Goal: Information Seeking & Learning: Learn about a topic

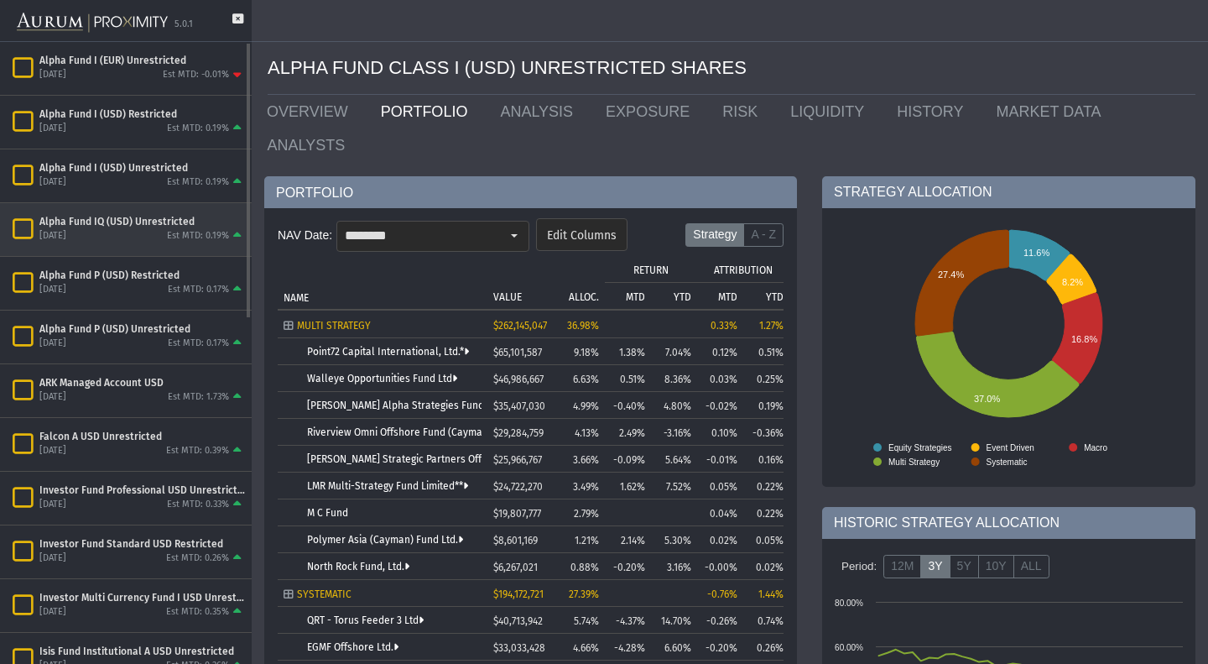
click at [133, 202] on div "Alpha Fund IQ (USD) Unrestricted [DATE] Est MTD: 0.19%" at bounding box center [126, 229] width 252 height 54
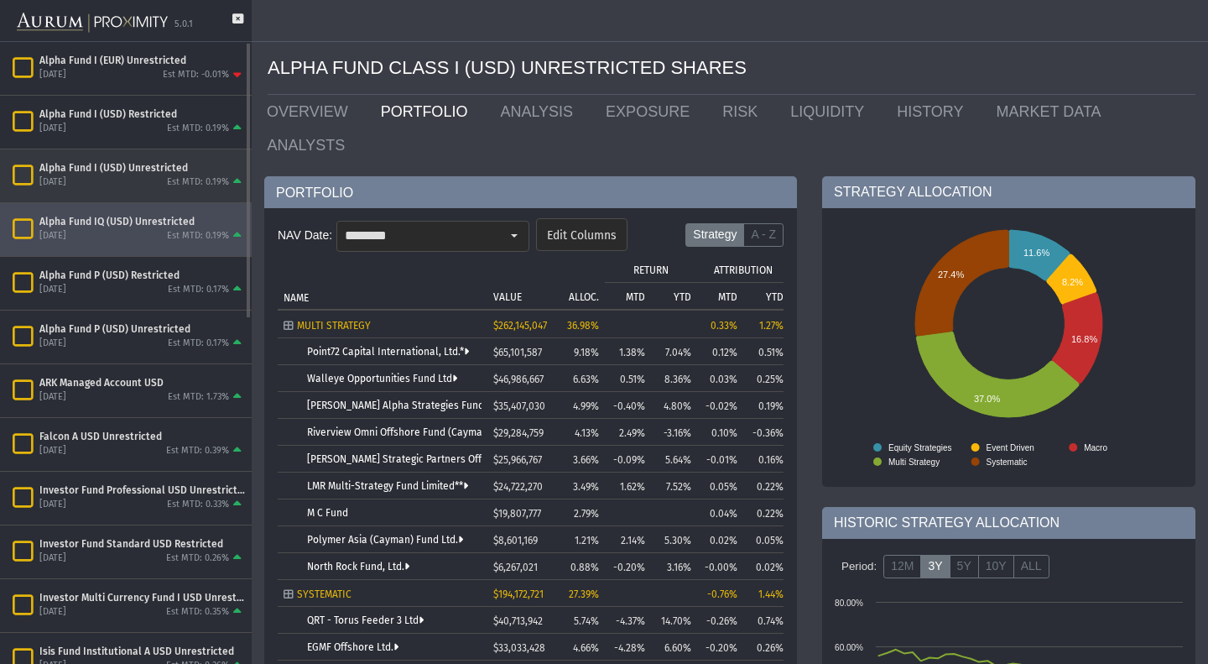
click at [137, 198] on div "Alpha Fund I (USD) Unrestricted [DATE] Est MTD: 0.19%" at bounding box center [126, 175] width 252 height 53
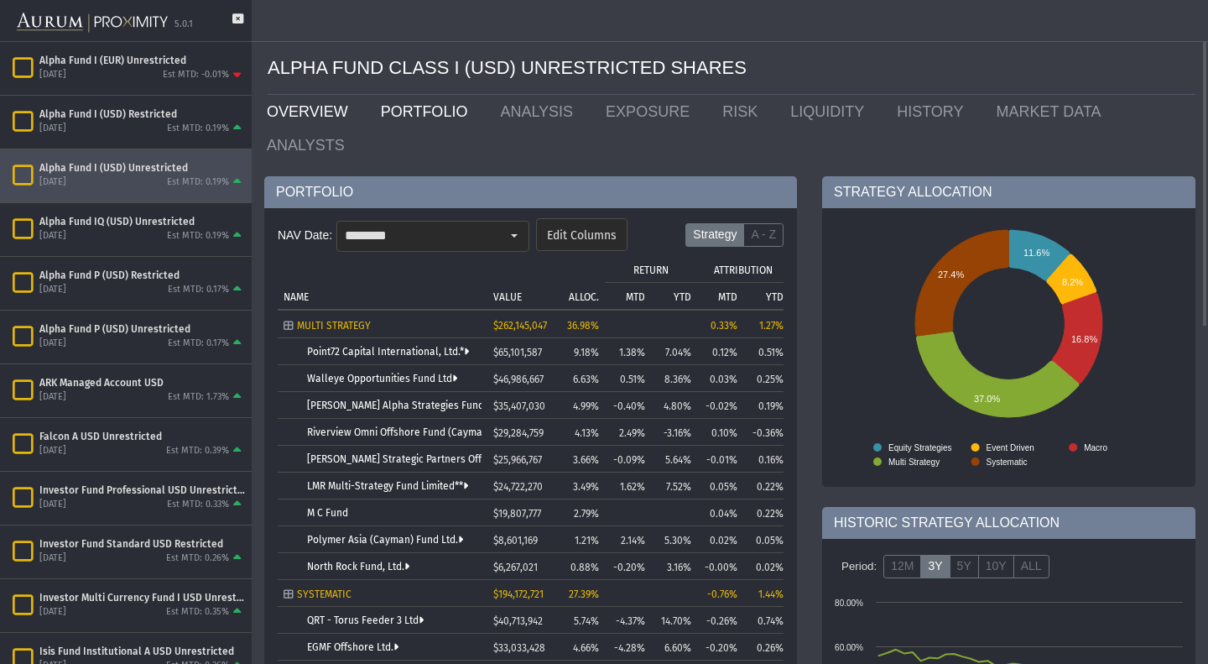
click at [326, 124] on link "OVERVIEW" at bounding box center [311, 112] width 114 height 34
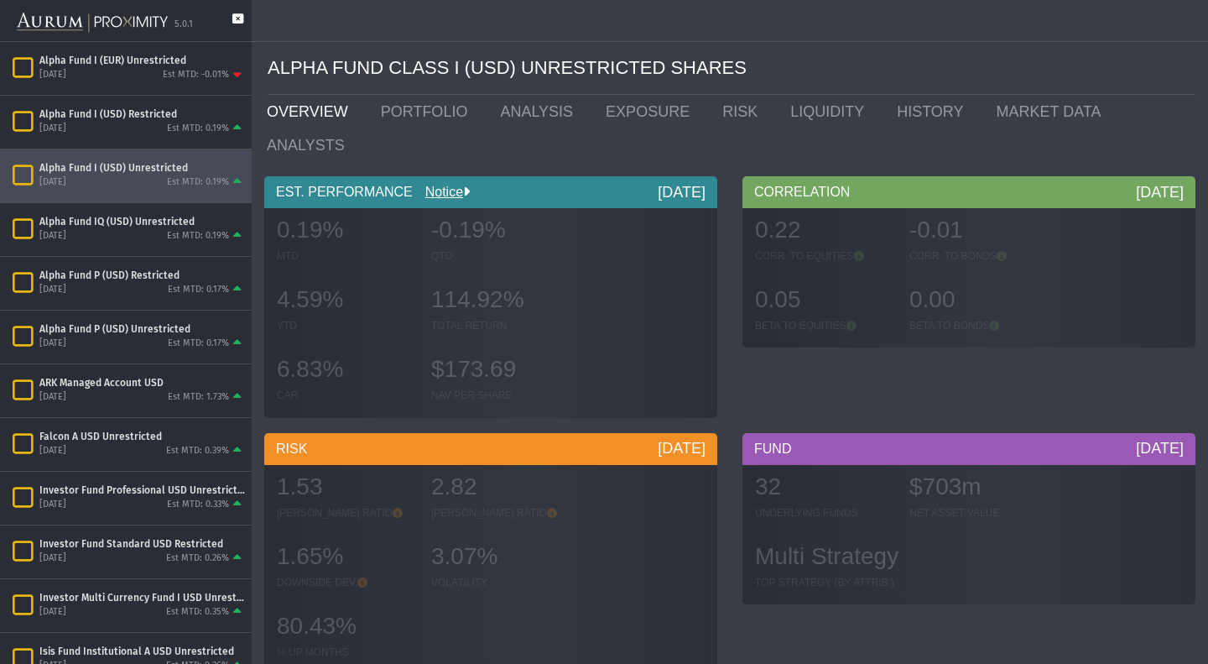
click at [232, 14] on icon at bounding box center [237, 27] width 11 height 28
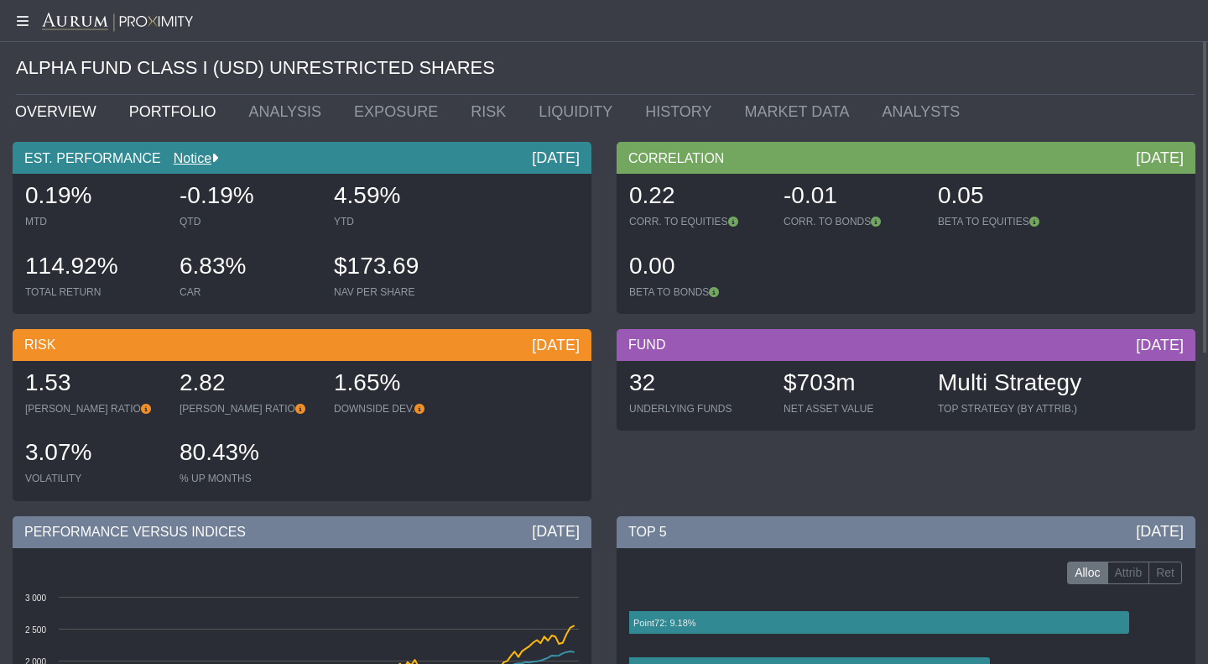
click at [125, 116] on link "PORTFOLIO" at bounding box center [177, 112] width 120 height 34
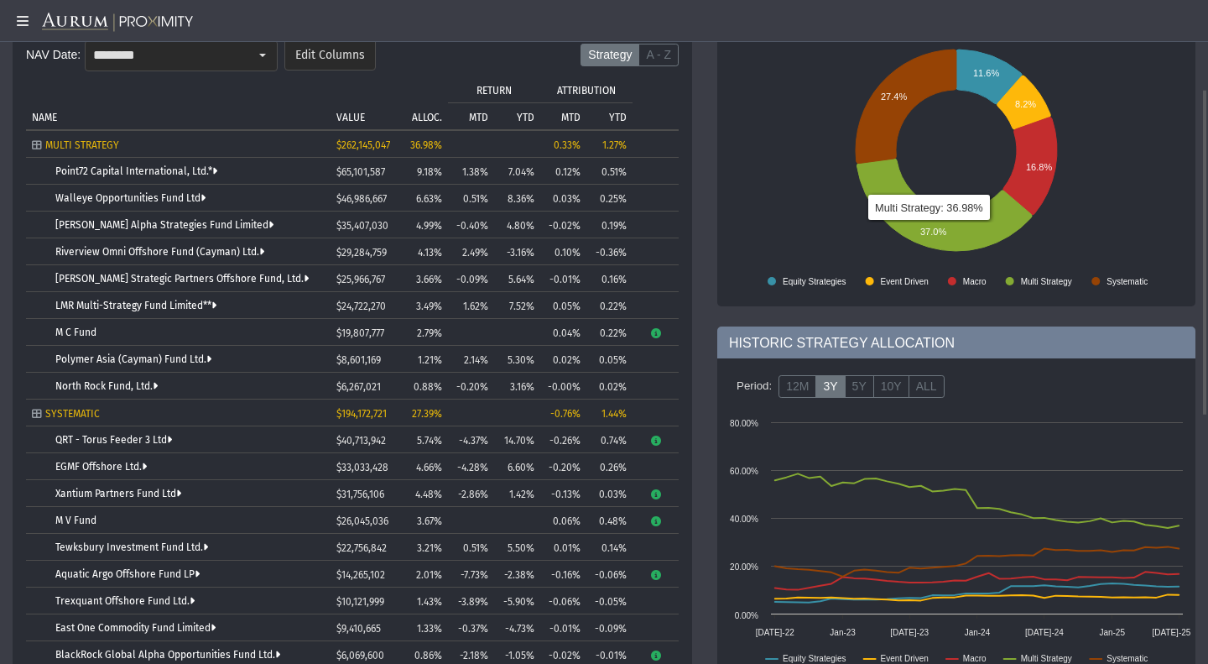
scroll to position [187, 0]
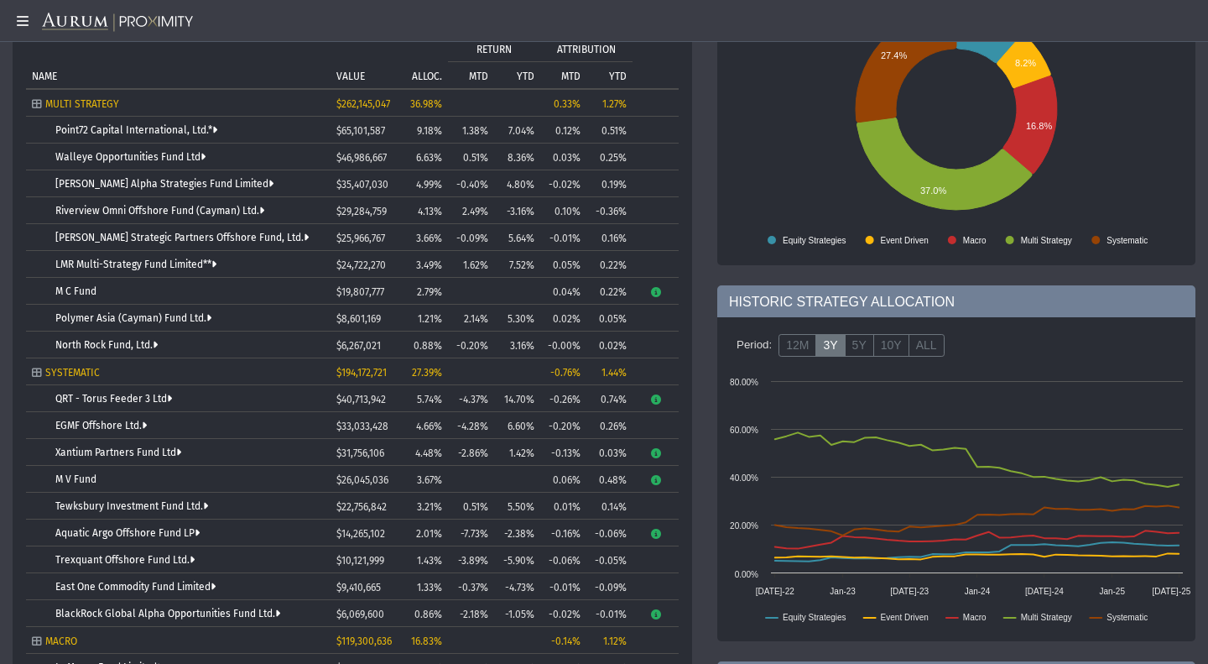
click at [63, 123] on td "Point72 Capital International, Ltd.*" at bounding box center [178, 130] width 305 height 27
click at [65, 129] on link "Point72 Capital International, Ltd.*" at bounding box center [136, 130] width 162 height 12
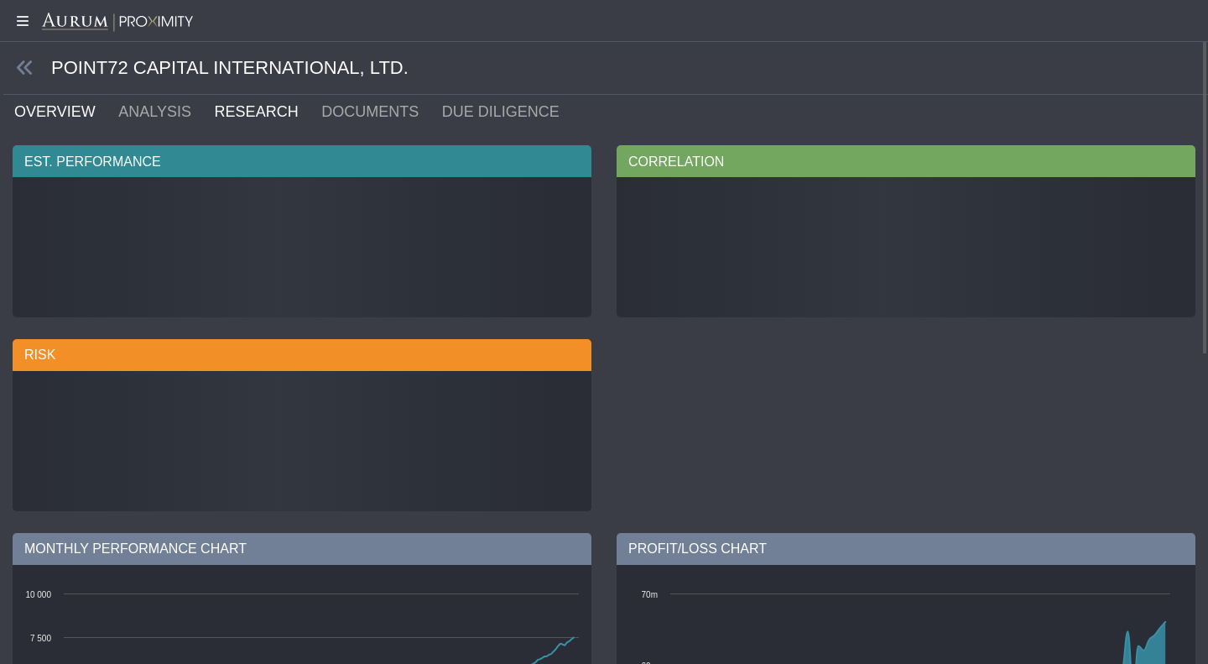
click at [227, 116] on link "RESEARCH" at bounding box center [266, 112] width 107 height 34
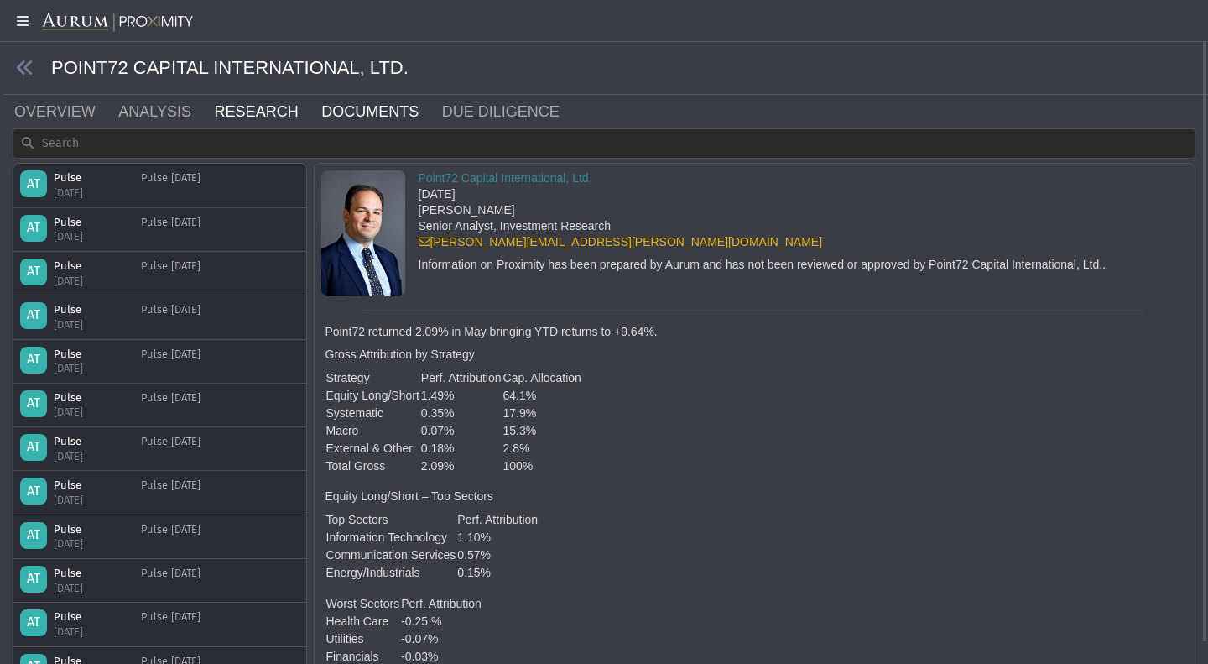
click at [356, 106] on link "DOCUMENTS" at bounding box center [380, 112] width 121 height 34
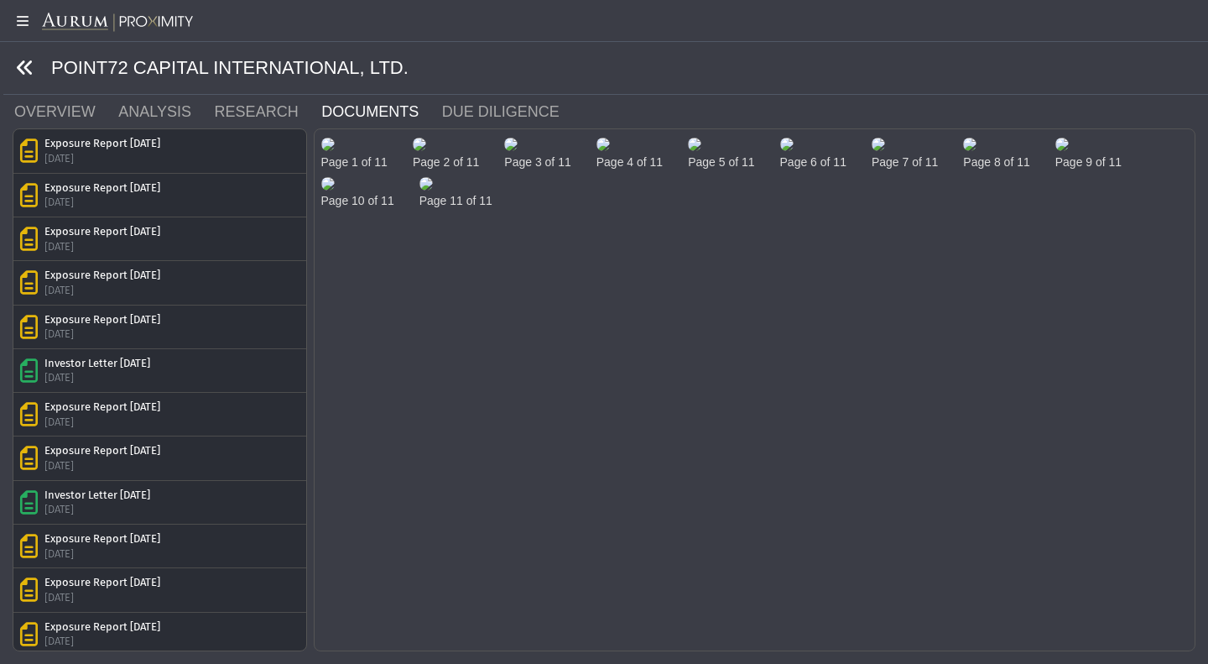
click at [18, 66] on icon at bounding box center [25, 68] width 18 height 18
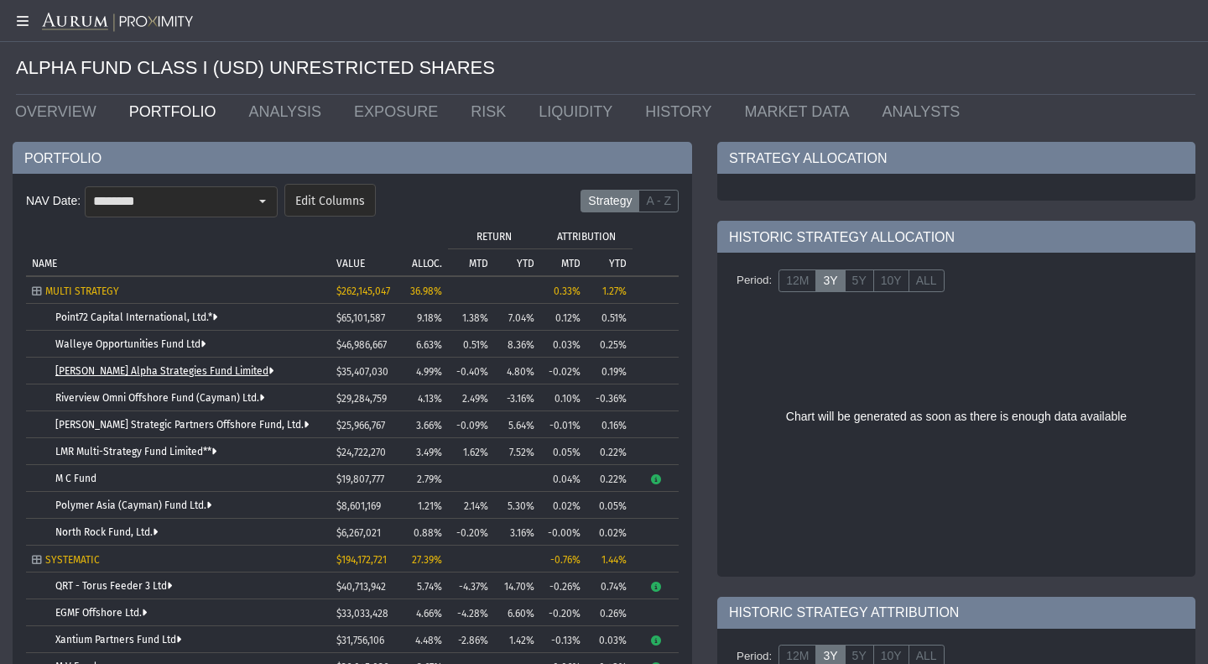
click at [112, 369] on link "[PERSON_NAME] Alpha Strategies Fund Limited" at bounding box center [164, 371] width 218 height 12
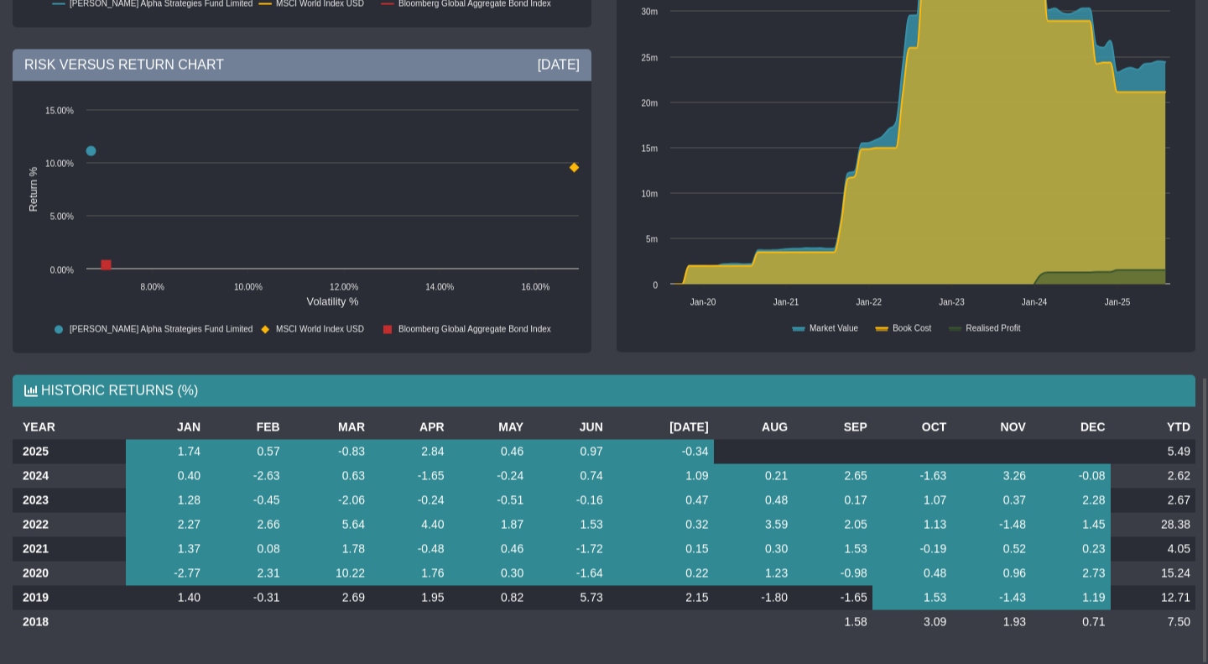
scroll to position [873, 0]
click at [1161, 528] on td "28.38" at bounding box center [1153, 524] width 85 height 24
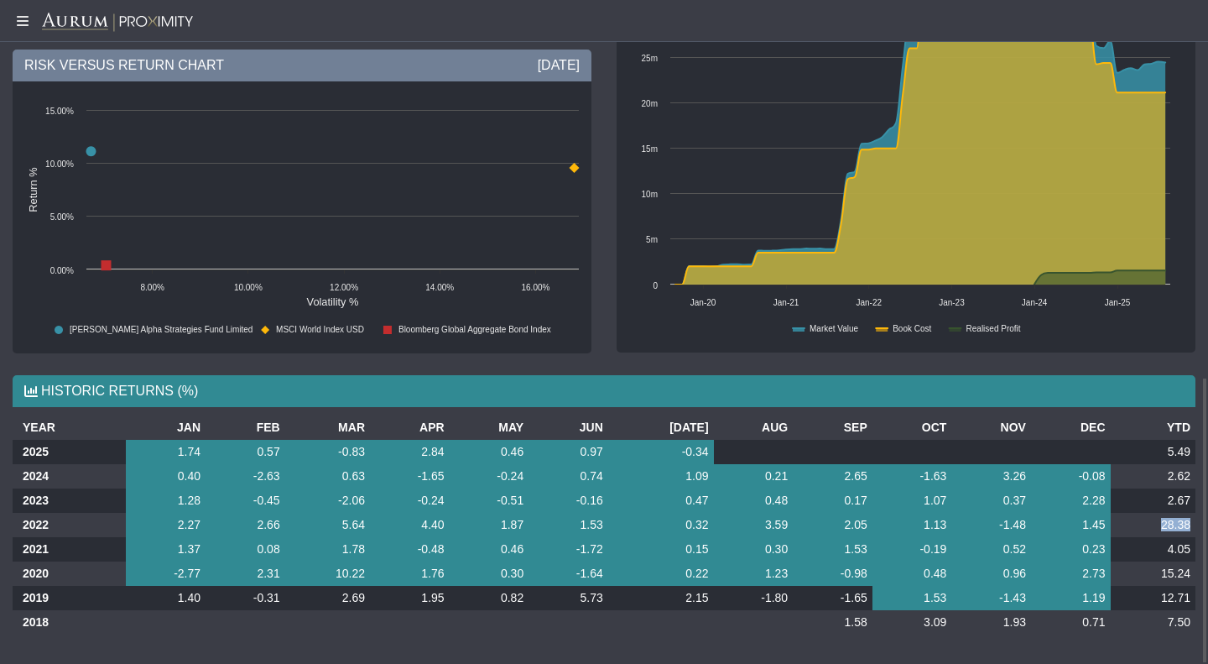
click at [1161, 528] on td "28.38" at bounding box center [1153, 525] width 85 height 24
click at [208, 509] on td "-0.45" at bounding box center [246, 500] width 80 height 24
click at [1137, 522] on td "28.38" at bounding box center [1153, 525] width 85 height 24
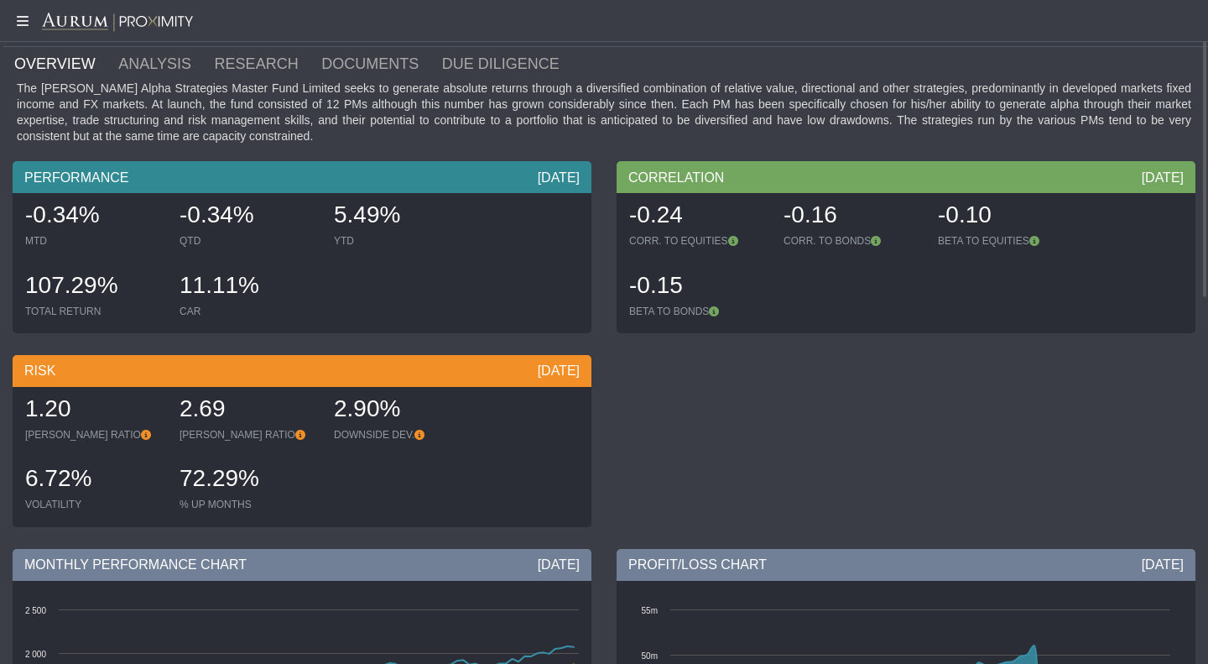
scroll to position [0, 0]
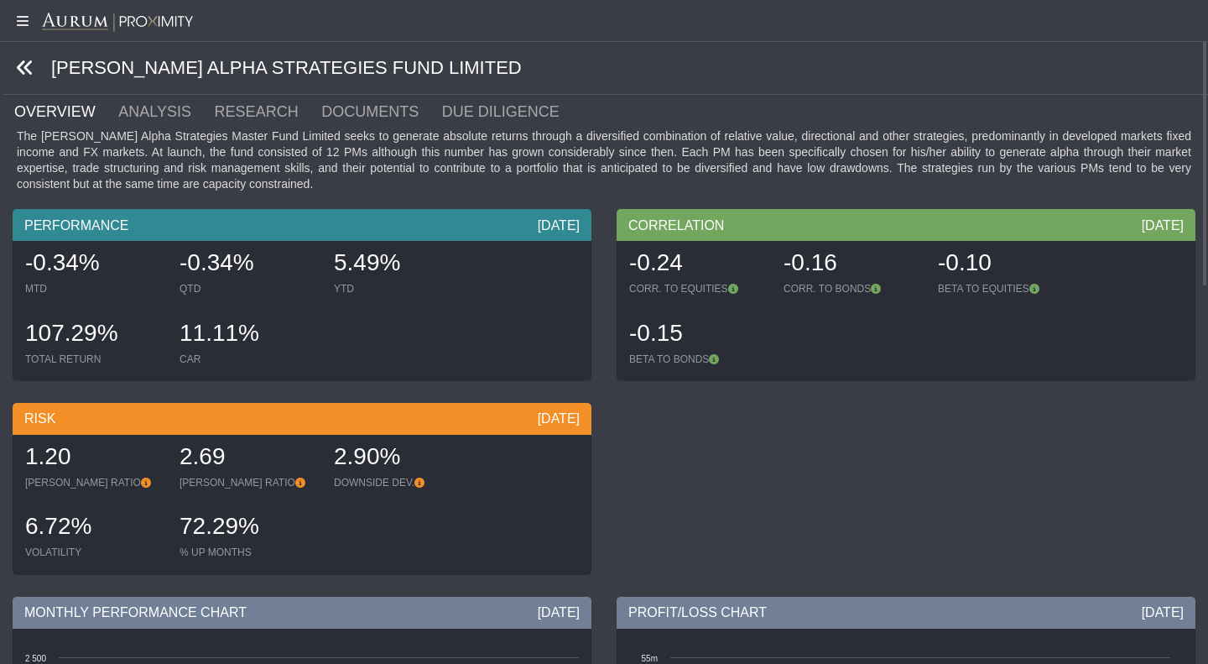
click at [18, 67] on icon at bounding box center [25, 68] width 18 height 18
